Goal: Information Seeking & Learning: Find specific fact

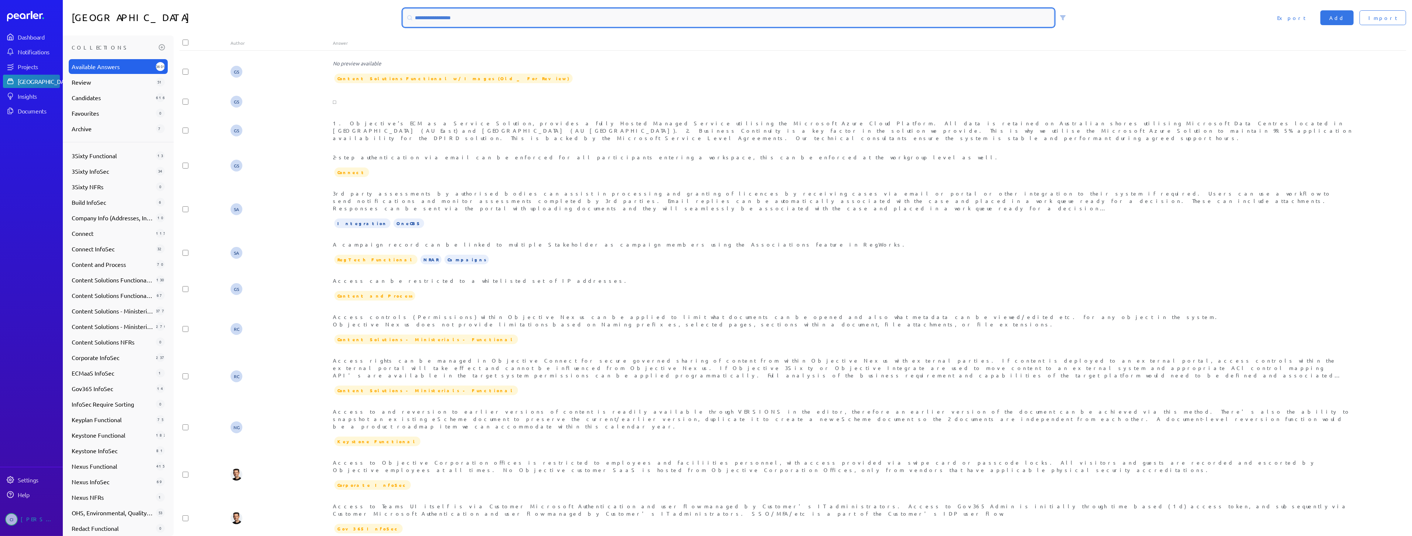
click at [465, 23] on input at bounding box center [728, 18] width 651 height 18
type input "*"
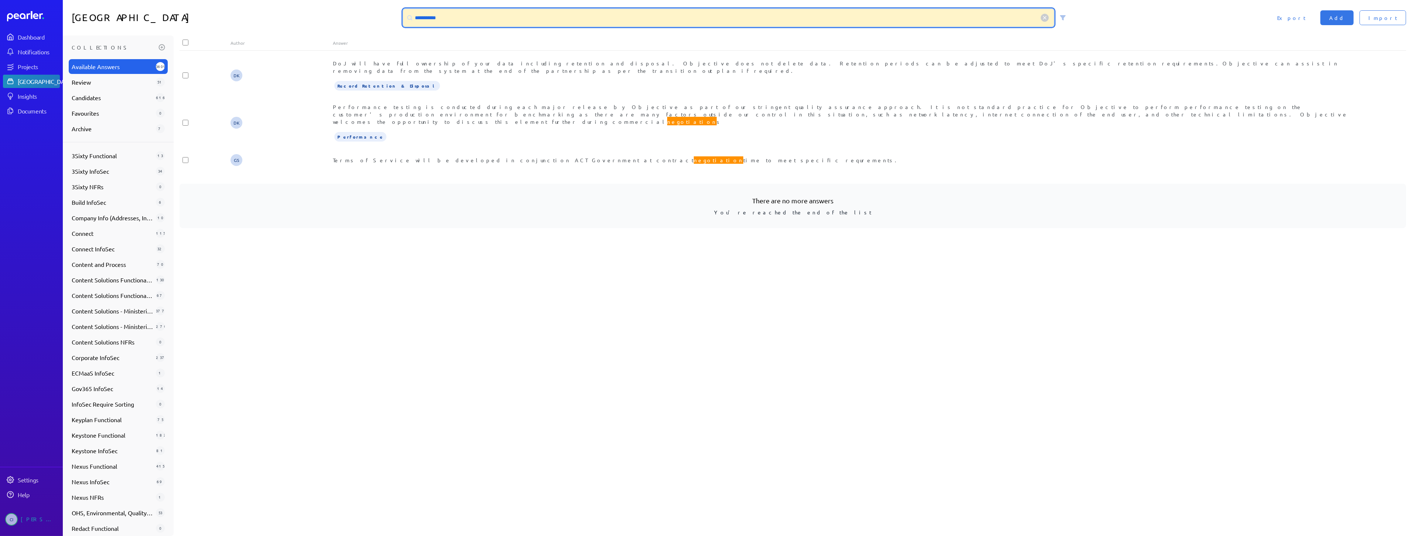
click at [431, 18] on input "**********" at bounding box center [728, 18] width 651 height 18
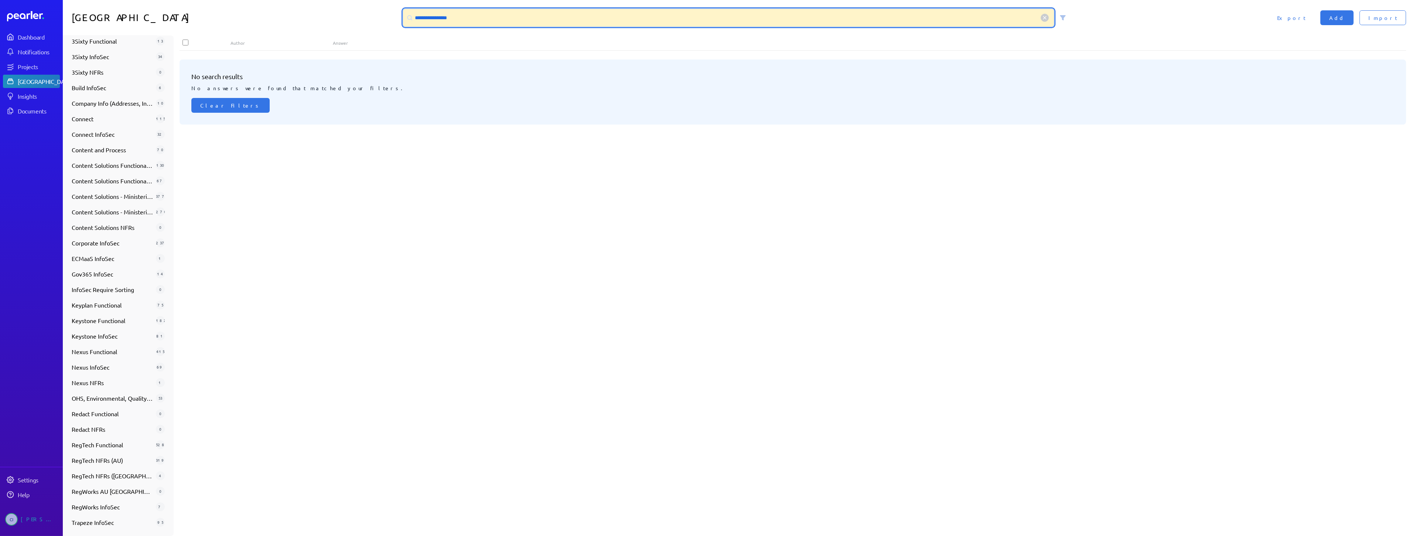
drag, startPoint x: 478, startPoint y: 13, endPoint x: 400, endPoint y: 8, distance: 78.4
click at [400, 9] on div "**********" at bounding box center [737, 18] width 675 height 18
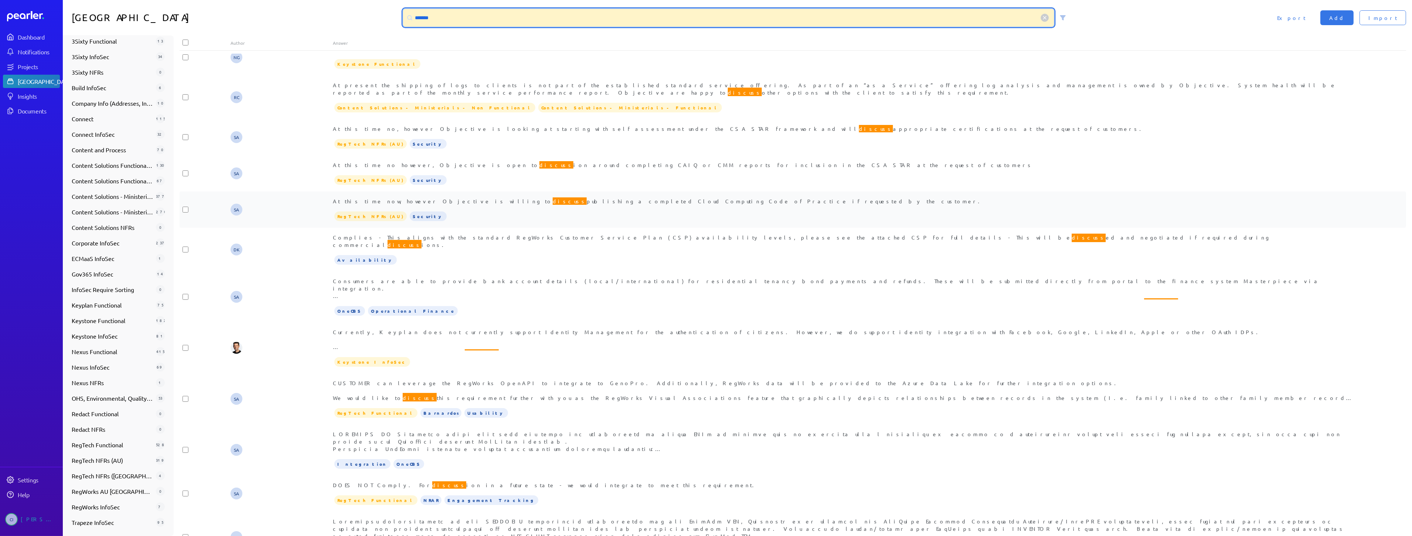
scroll to position [123, 0]
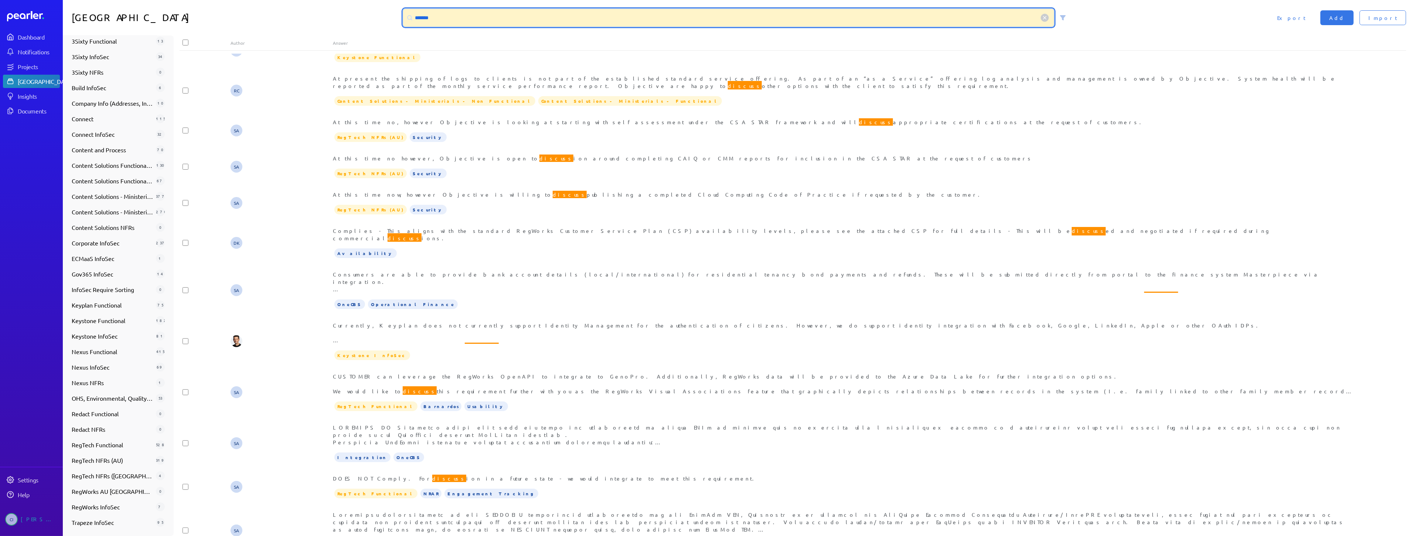
drag, startPoint x: 474, startPoint y: 13, endPoint x: 356, endPoint y: -5, distance: 119.2
click at [356, 0] on html "Dashboard Notifications Projects Answer Library Insights Documents Settings Hel…" at bounding box center [706, 268] width 1412 height 536
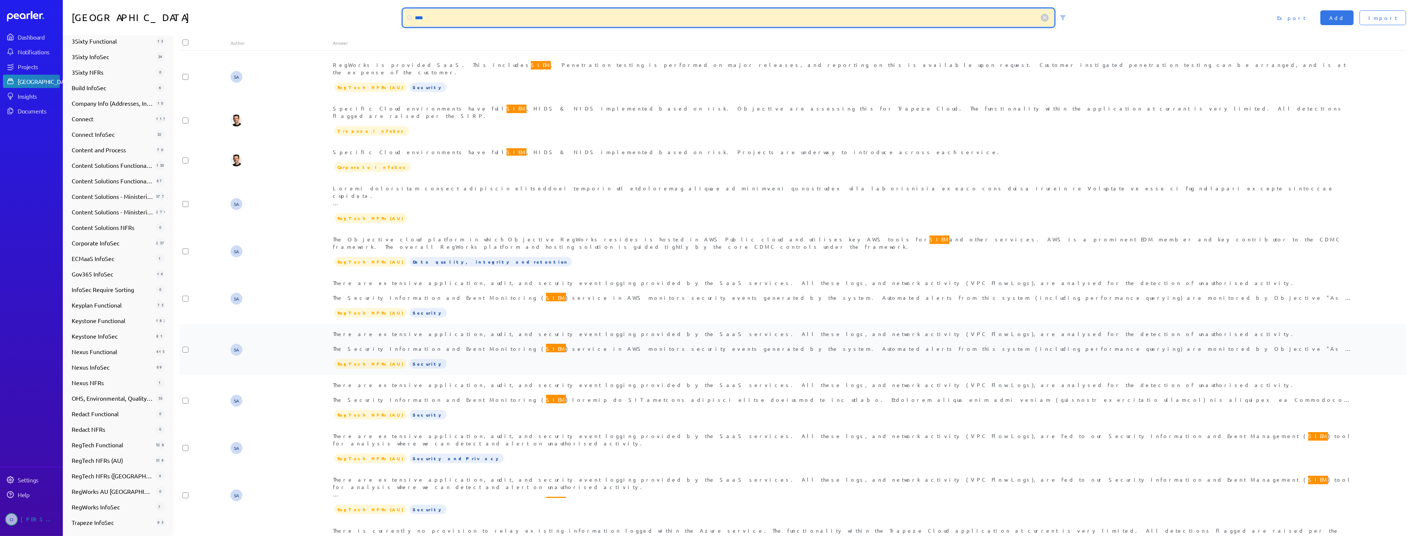
scroll to position [543, 0]
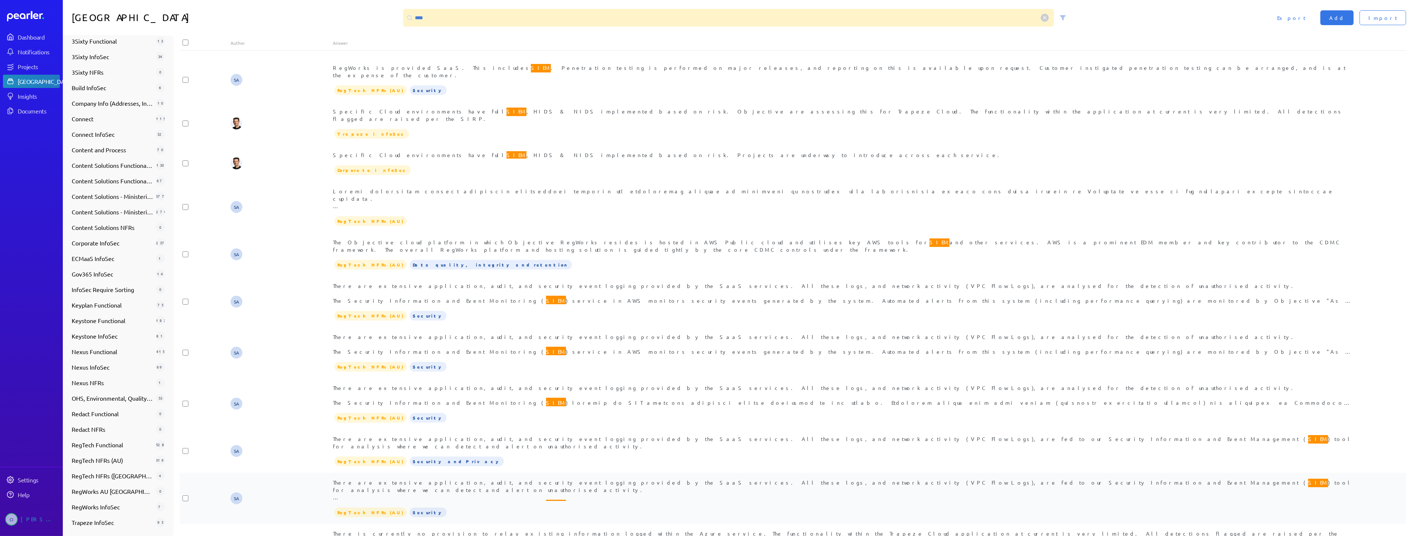
click at [597, 479] on div "There are extensive application, audit, and security event logging provided by …" at bounding box center [844, 490] width 1023 height 22
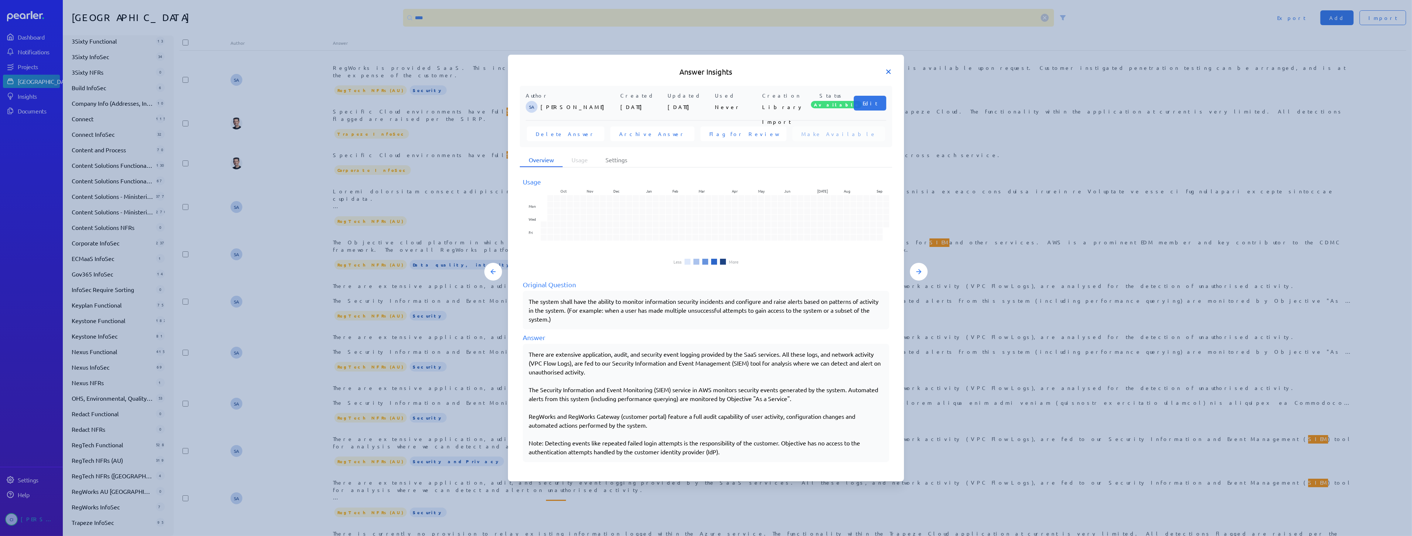
click at [885, 69] on icon at bounding box center [888, 71] width 7 height 7
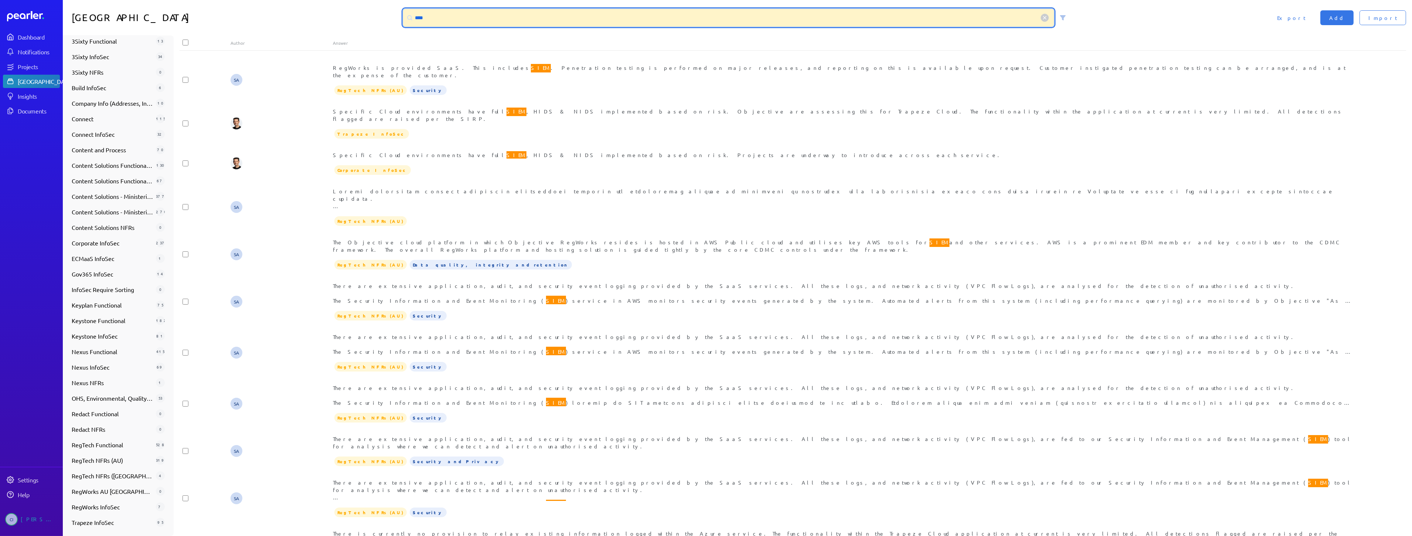
drag, startPoint x: 454, startPoint y: 24, endPoint x: 383, endPoint y: 12, distance: 71.9
click at [384, 12] on div "Answer Library **** Import Add Export" at bounding box center [738, 17] width 1350 height 35
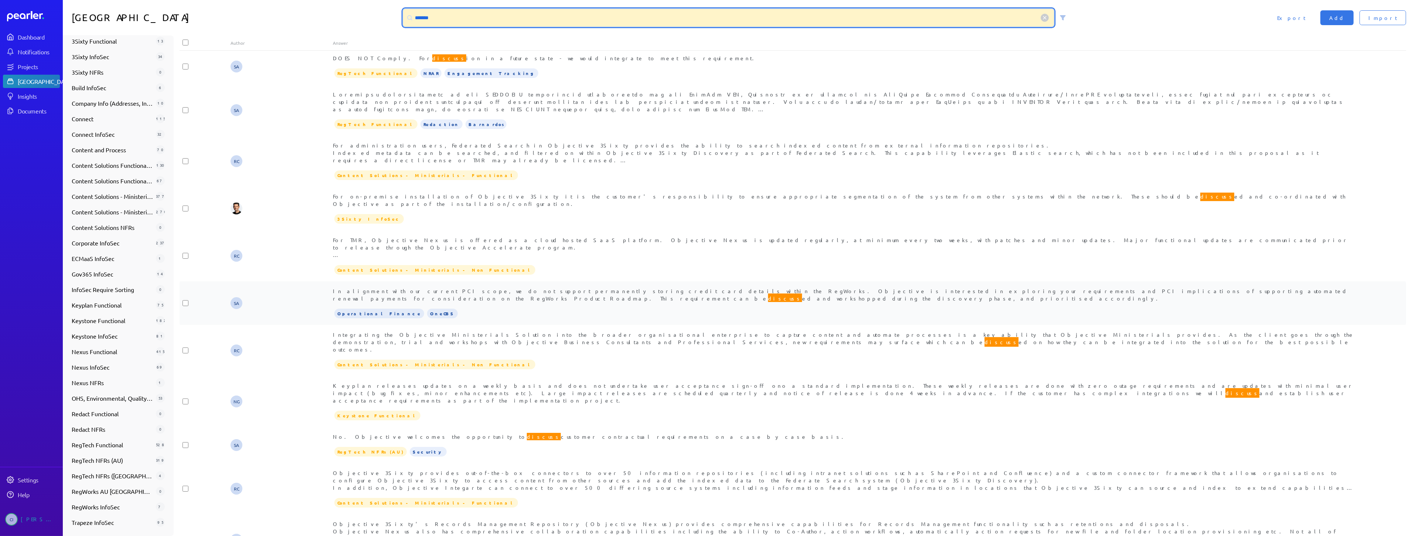
type input "*******"
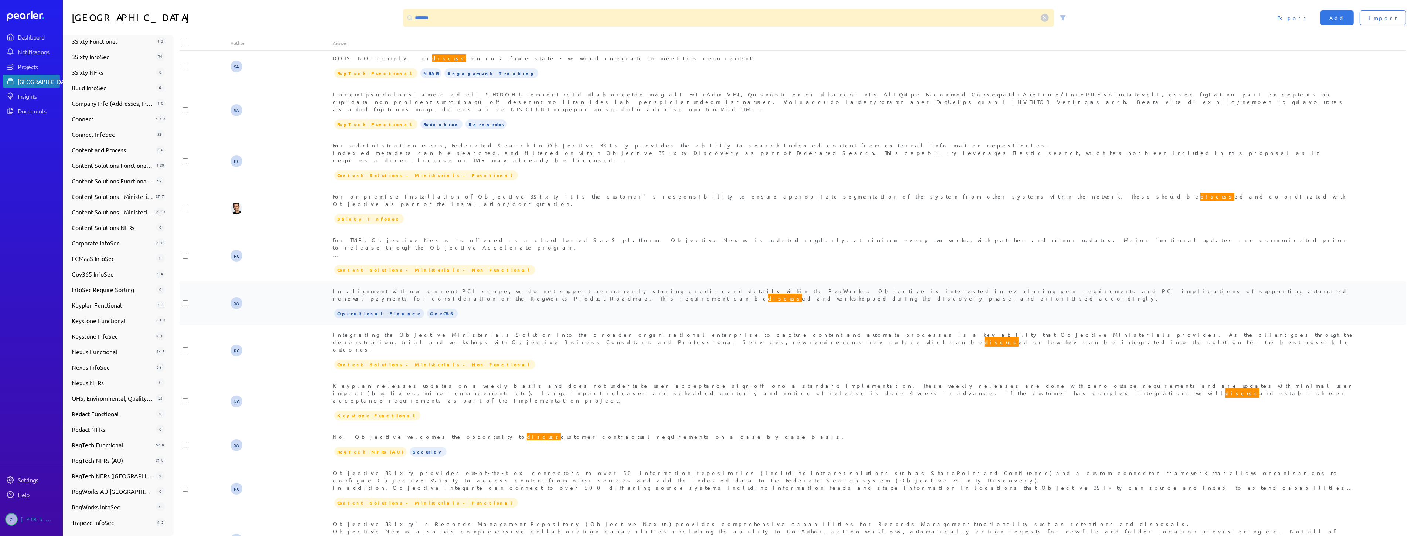
click at [1123, 287] on div "In alignment with our current PCI scope, we do not support permanently storing …" at bounding box center [844, 303] width 1023 height 32
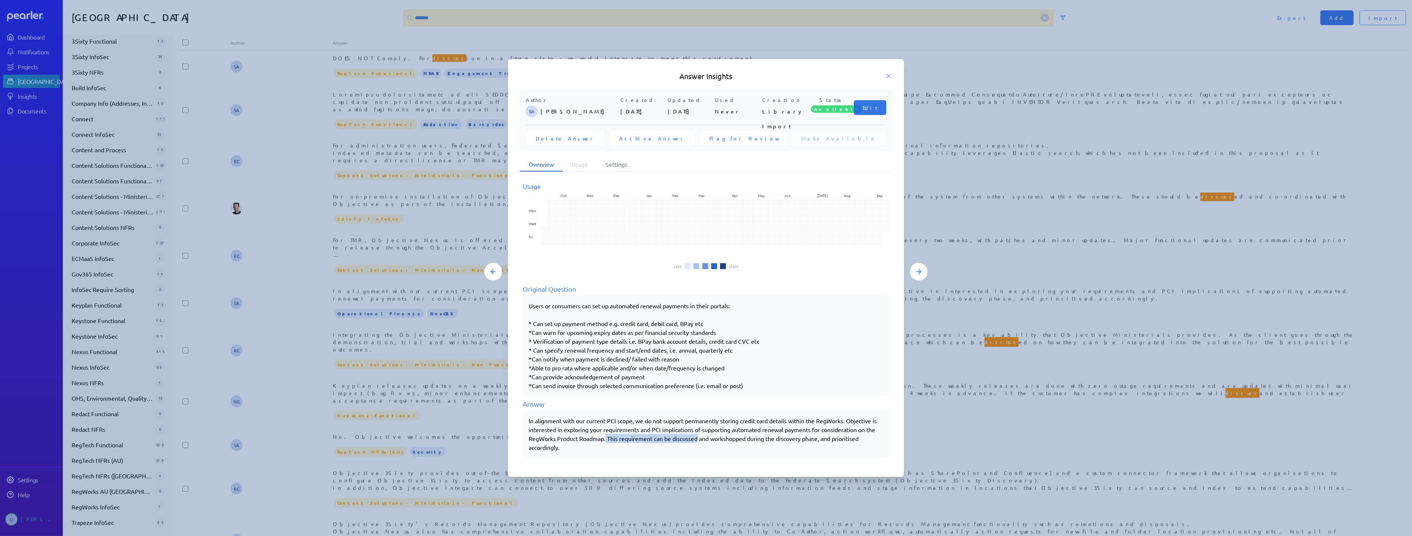
drag, startPoint x: 607, startPoint y: 434, endPoint x: 700, endPoint y: 441, distance: 93.4
click at [701, 441] on div "In alignment with our current PCI scope, we do not support permanently storing …" at bounding box center [706, 433] width 355 height 35
copy div "This requirement can be discussed"
click at [1195, 428] on div at bounding box center [706, 268] width 1412 height 536
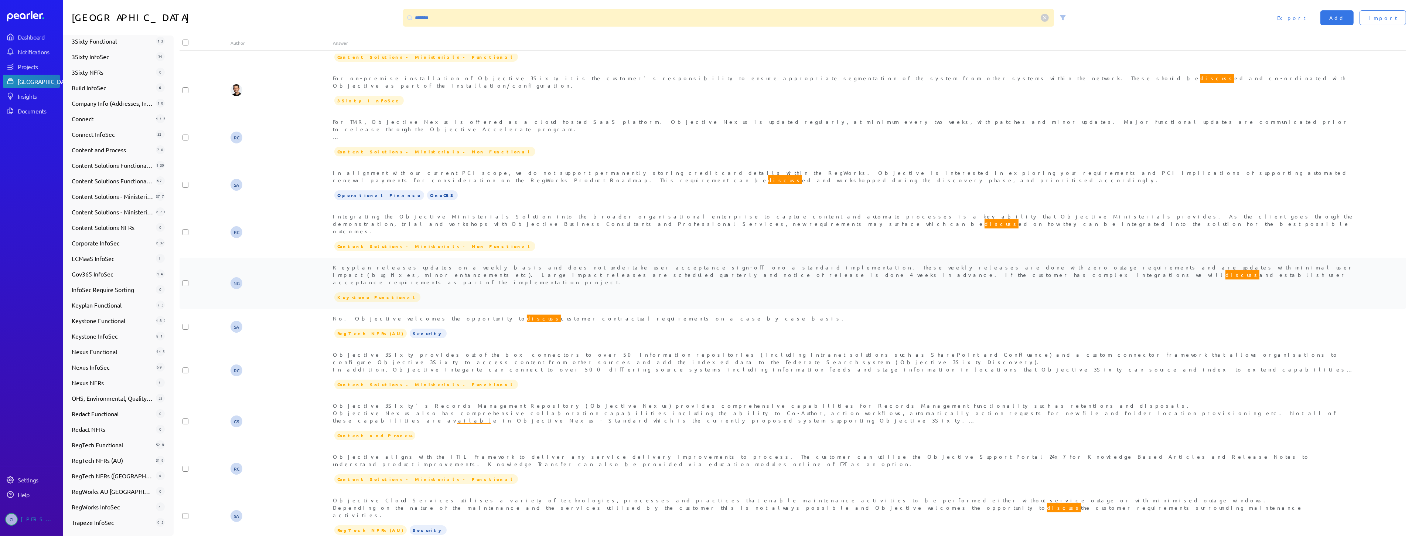
scroll to position [666, 0]
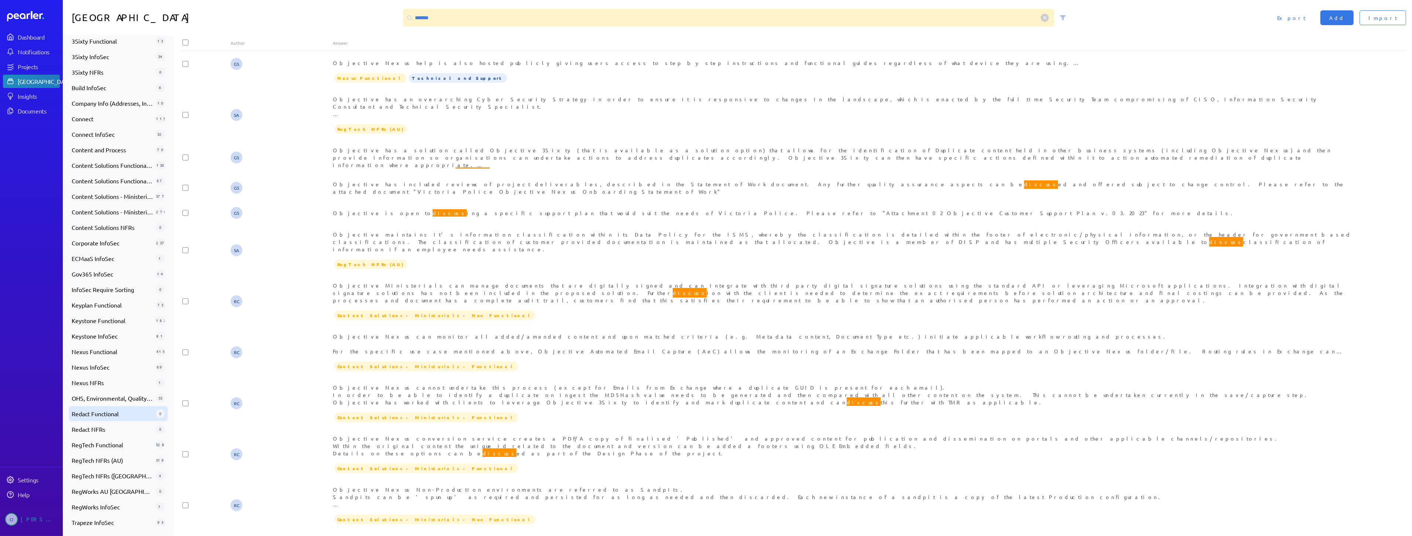
scroll to position [1365, 0]
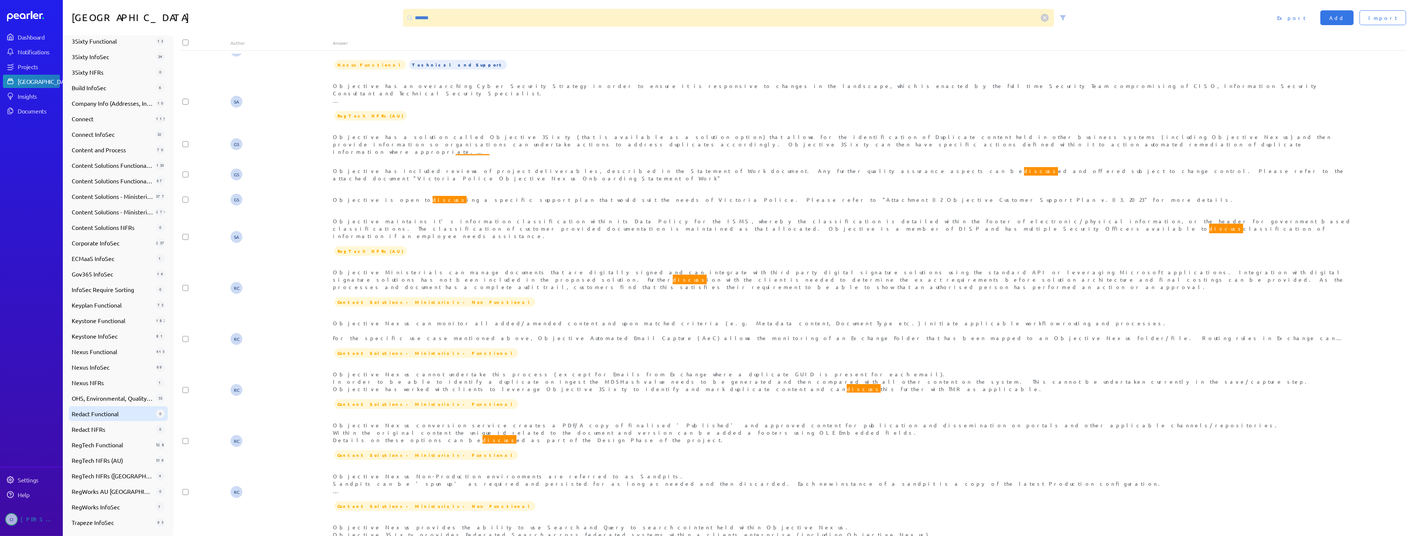
click at [105, 407] on div "Redact Functional 0" at bounding box center [118, 413] width 99 height 15
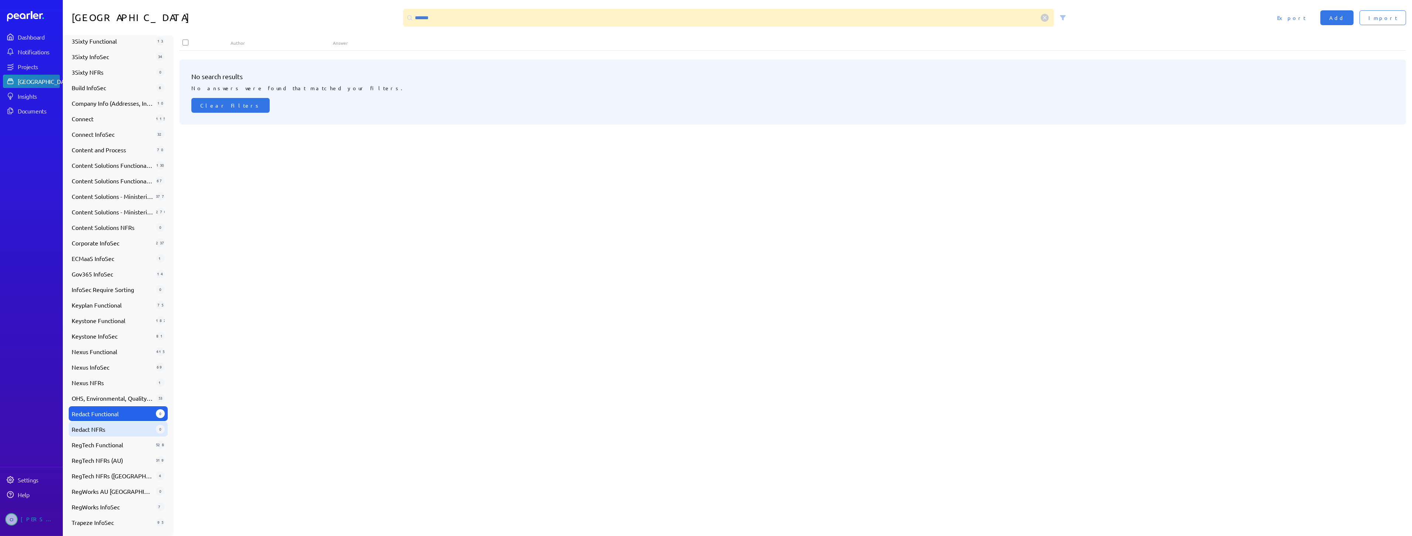
scroll to position [0, 0]
click at [110, 446] on span "RegTech Functional" at bounding box center [112, 444] width 81 height 9
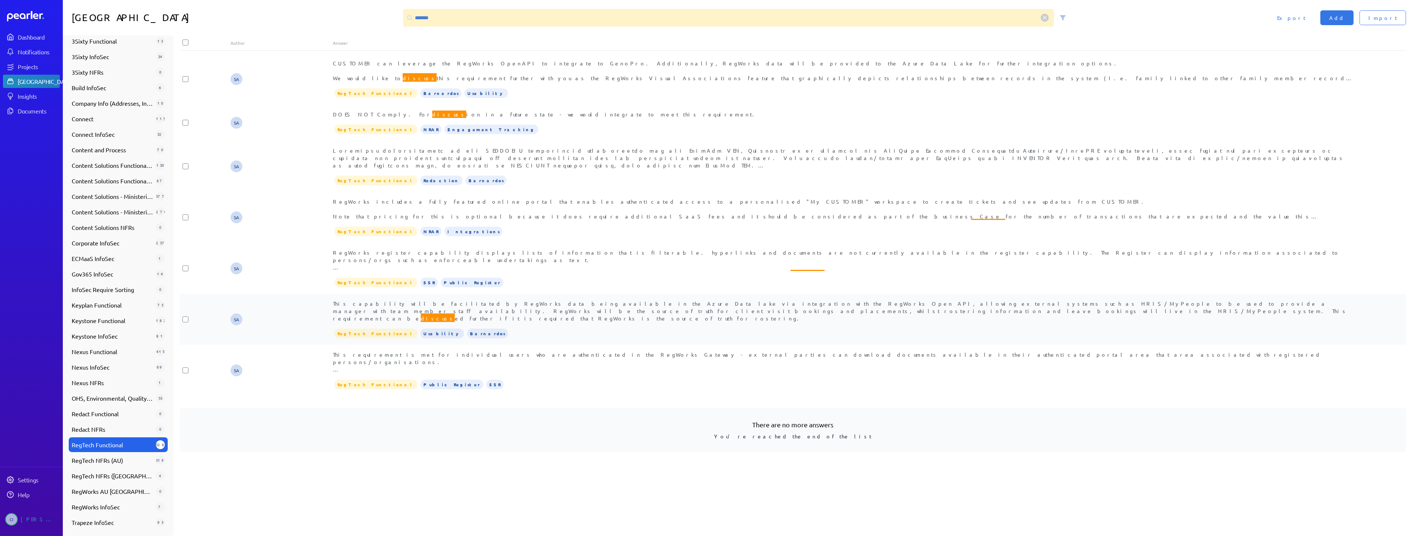
click at [528, 317] on div "This capability will be facilitated by RegWorks data being available in the Azu…" at bounding box center [844, 319] width 1023 height 39
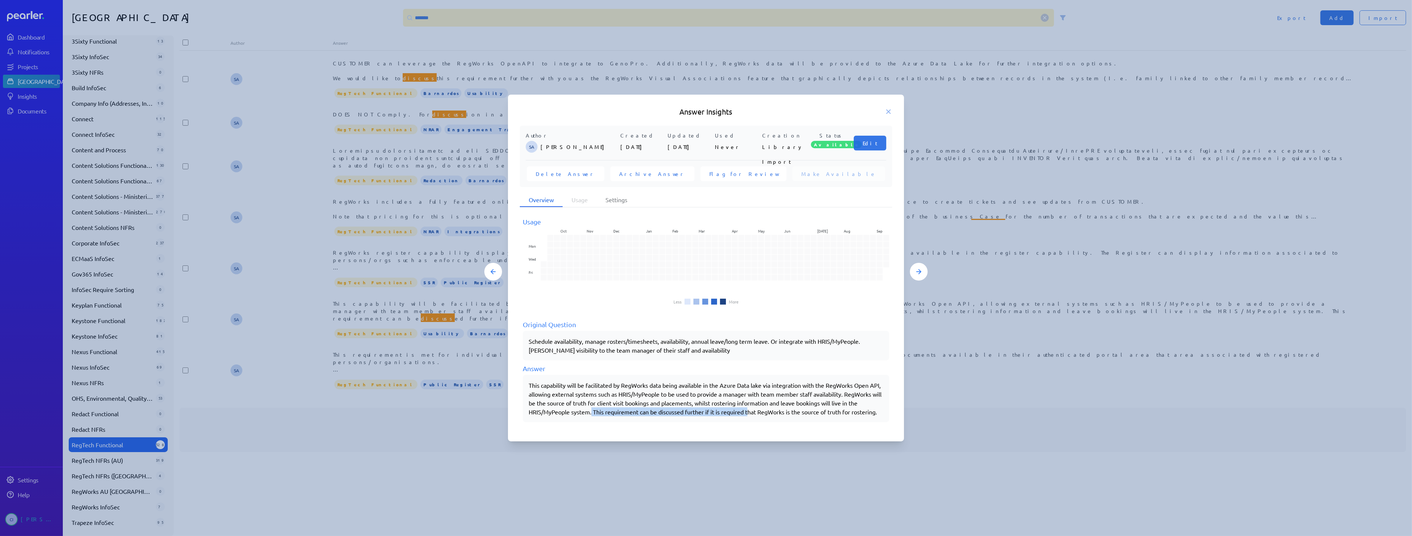
drag, startPoint x: 620, startPoint y: 405, endPoint x: 775, endPoint y: 407, distance: 154.8
click at [775, 407] on div "This capability will be facilitated by RegWorks data being available in the Azu…" at bounding box center [706, 398] width 355 height 35
click at [748, 438] on div "Answer Insights Author SA [PERSON_NAME] Created [DATE] Updated [DATE] Used Neve…" at bounding box center [706, 268] width 396 height 347
click at [793, 494] on div at bounding box center [706, 268] width 1412 height 536
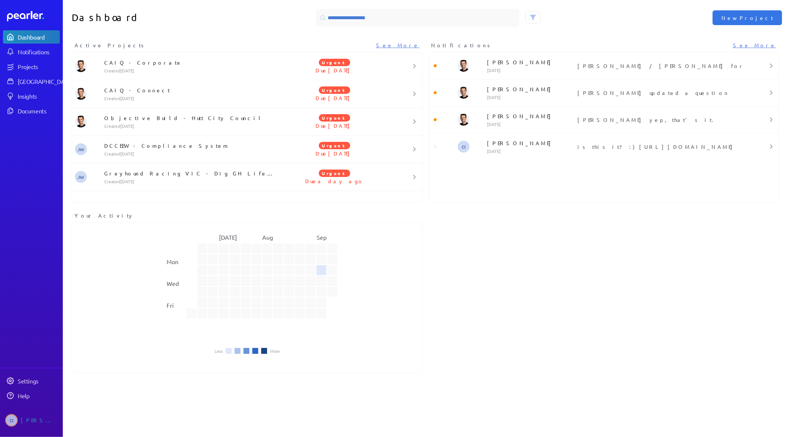
scroll to position [6, 0]
